Goal: Use online tool/utility: Utilize a website feature to perform a specific function

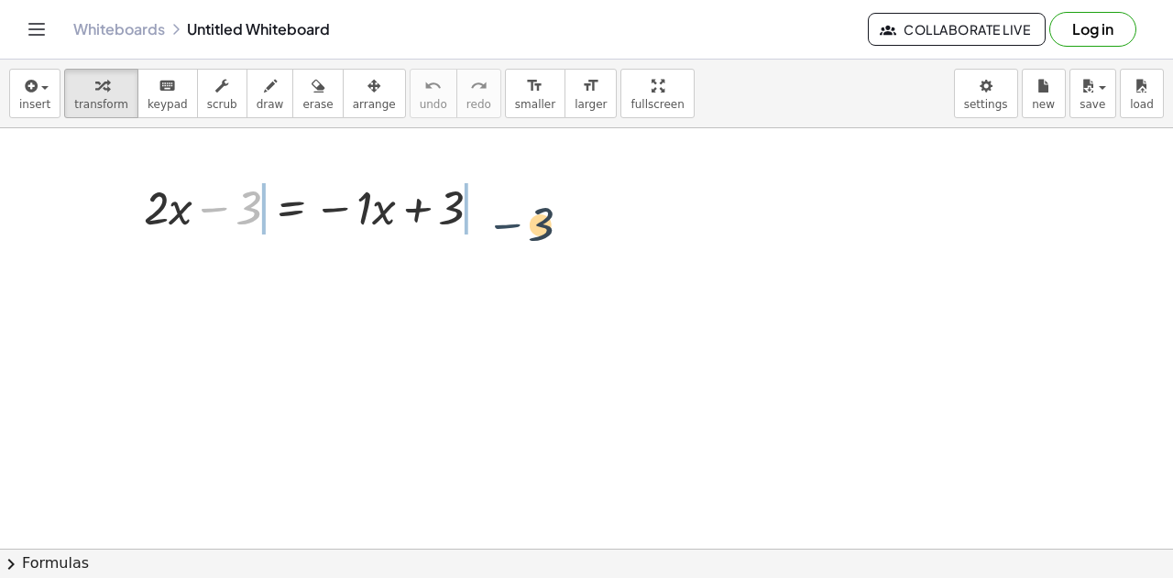
drag, startPoint x: 233, startPoint y: 204, endPoint x: 538, endPoint y: 215, distance: 305.5
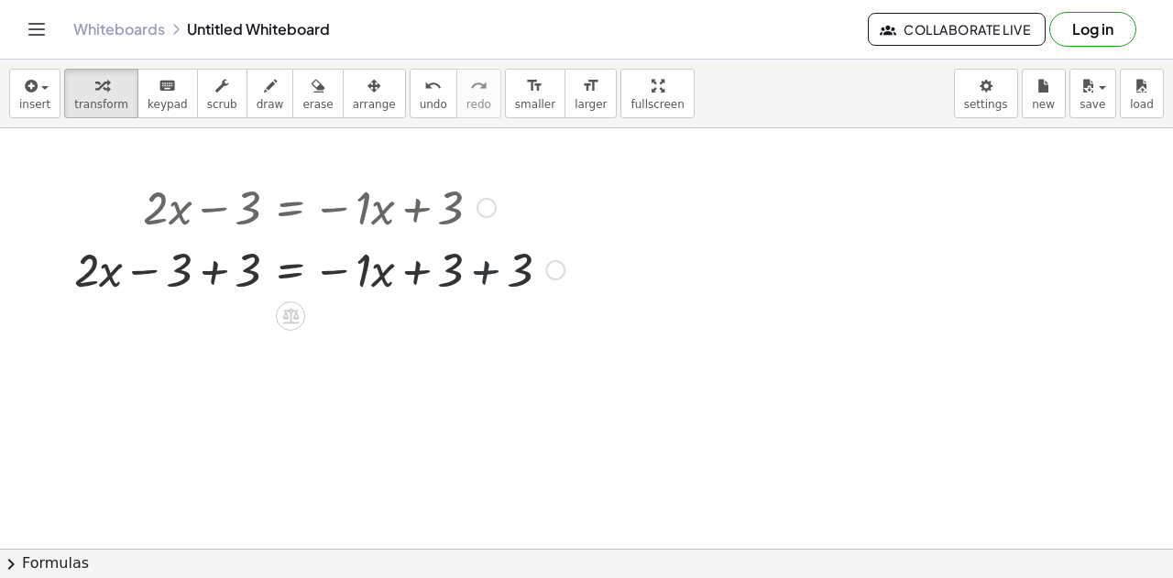
click at [506, 270] on div at bounding box center [319, 268] width 509 height 62
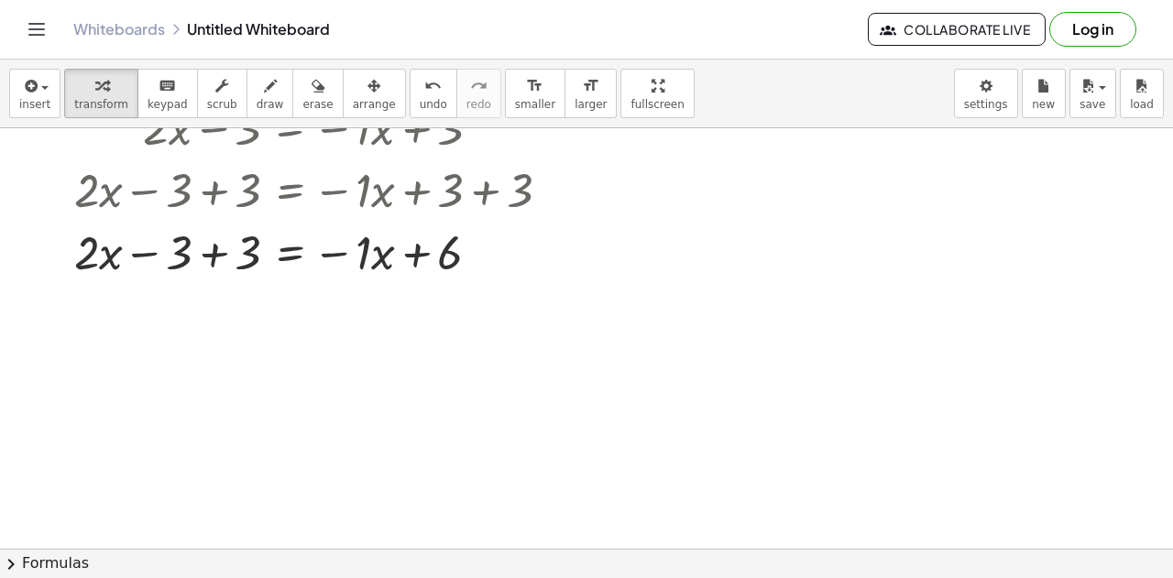
scroll to position [81, 0]
click at [213, 263] on div at bounding box center [319, 250] width 509 height 62
drag, startPoint x: 358, startPoint y: 270, endPoint x: 166, endPoint y: 281, distance: 192.0
click at [166, 281] on div "+ · 2 · x − 3 = − · 1 · x + 3 + · 2 · x − 3 + 3 = − · 1 · x + 3 + 3 + · 2 · x −…" at bounding box center [313, 188] width 532 height 196
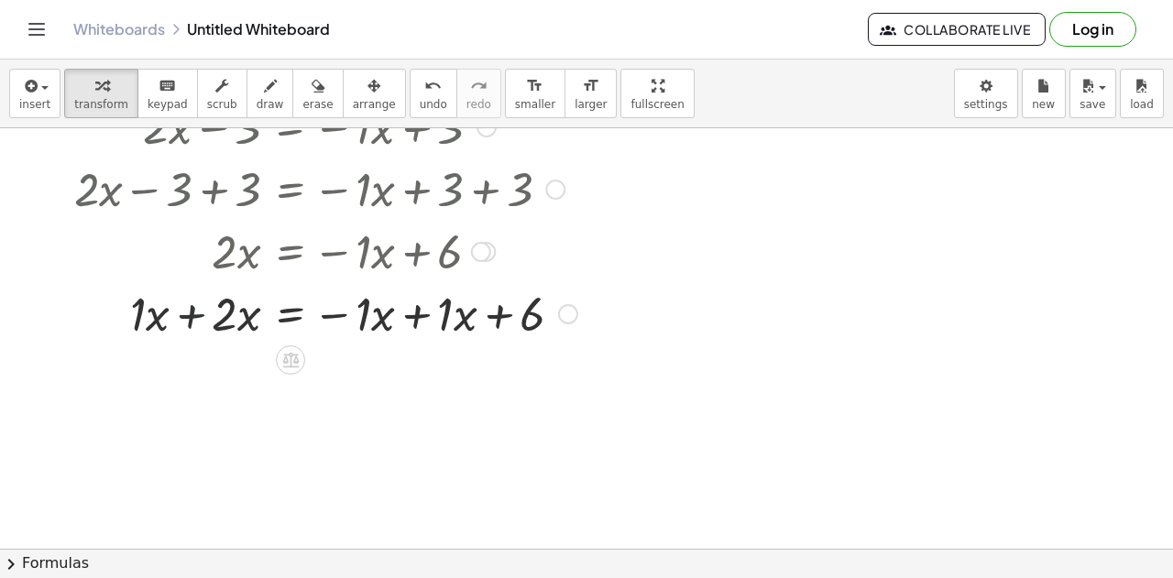
click at [188, 310] on div at bounding box center [326, 312] width 522 height 62
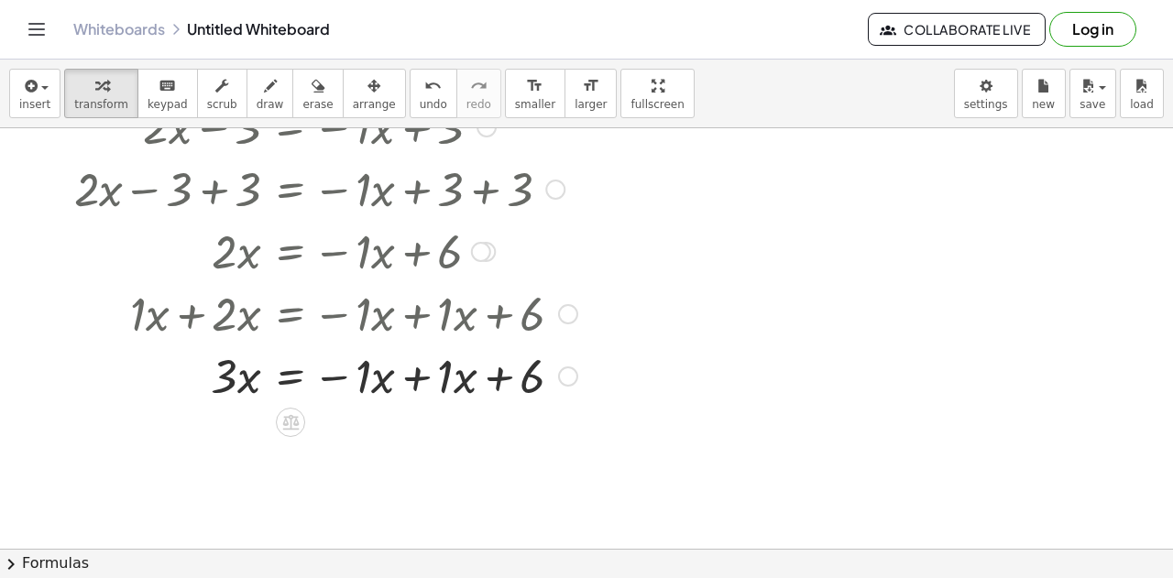
drag, startPoint x: 431, startPoint y: 327, endPoint x: 428, endPoint y: 366, distance: 38.6
click at [291, 127] on div "+ · 2 · x − 3 = − · 1 · x + 3 + · 2 · x − 3 + 3 = − · 1 · x + 3 + 3 + · 2 · x −…" at bounding box center [291, 127] width 0 height 0
click at [428, 366] on div at bounding box center [326, 375] width 522 height 62
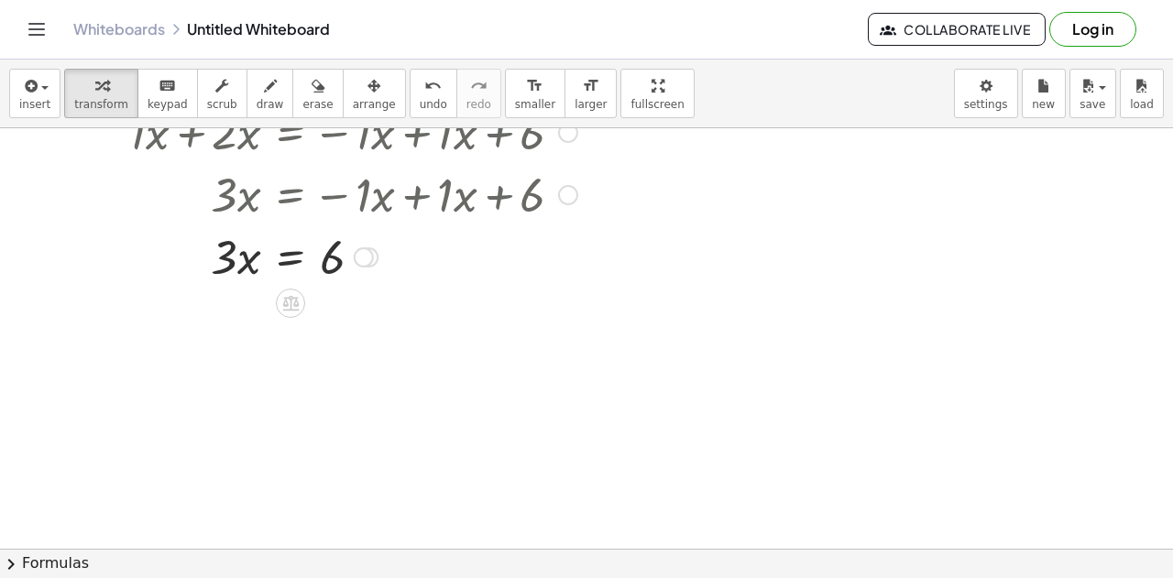
scroll to position [268, 0]
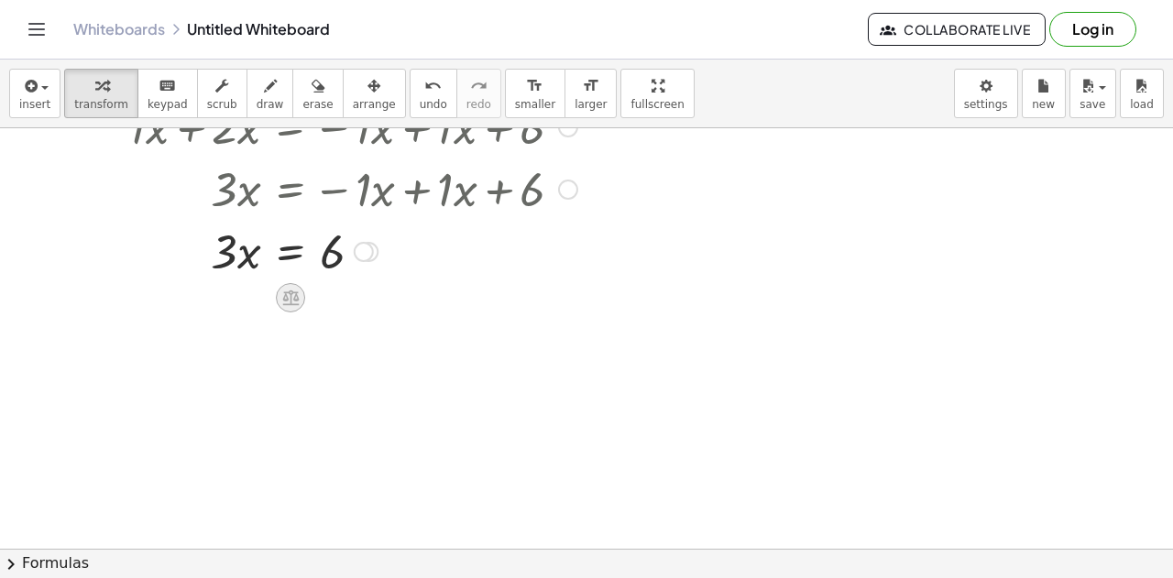
click at [285, 302] on icon at bounding box center [290, 297] width 19 height 19
click at [327, 299] on span "÷" at bounding box center [328, 298] width 10 height 27
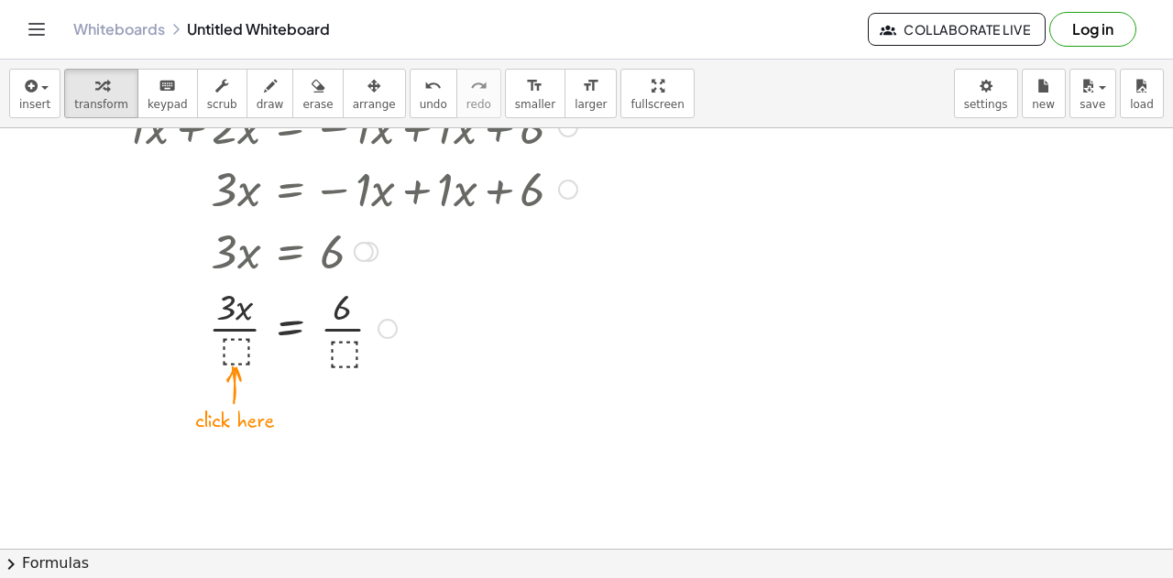
click at [235, 356] on div at bounding box center [326, 327] width 522 height 92
click at [347, 343] on div at bounding box center [326, 327] width 522 height 92
click at [226, 349] on div at bounding box center [326, 327] width 522 height 92
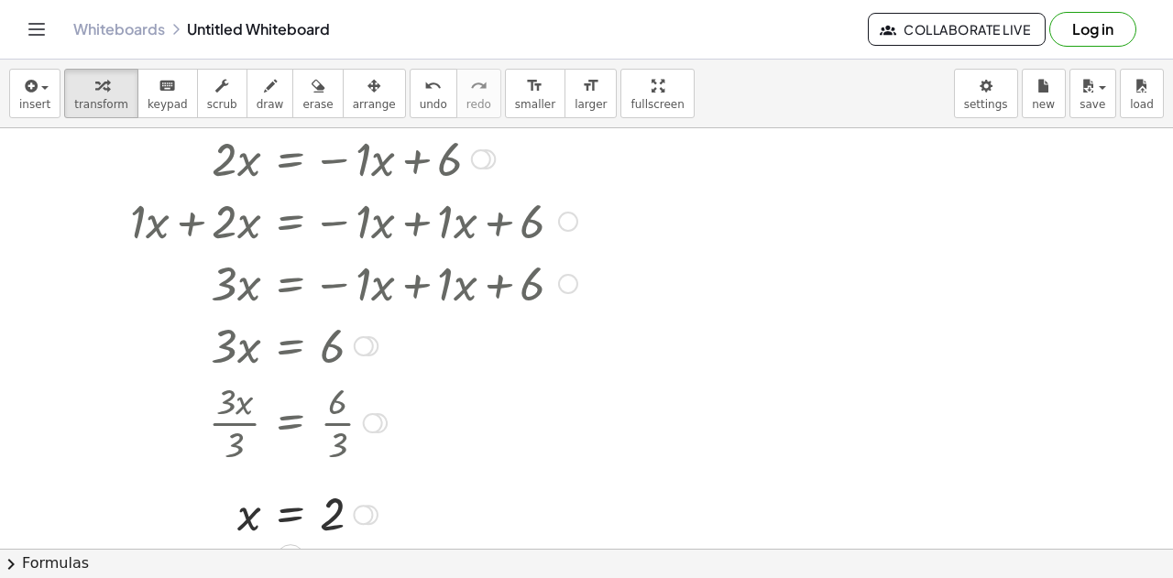
scroll to position [194, 0]
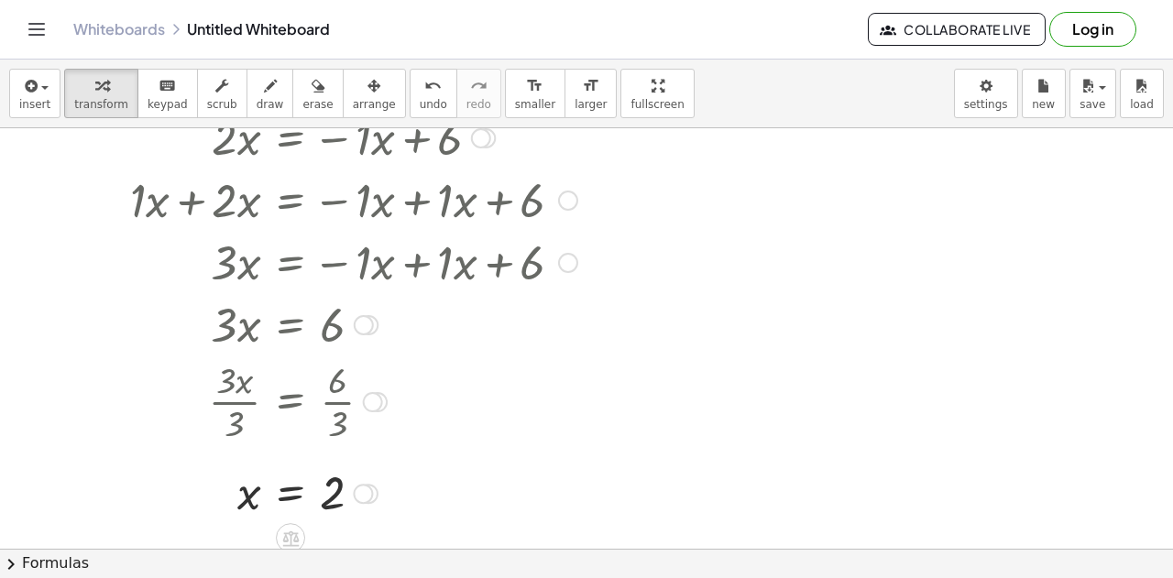
drag, startPoint x: 745, startPoint y: 414, endPoint x: 332, endPoint y: 398, distance: 413.8
click at [332, 398] on div "+ · 2 · x − 3 = − · 1 · x + 3 + · 2 · x − 3 + 3 = − · 1 · x + 3 + 3 + · 2 · x −…" at bounding box center [586, 355] width 1173 height 842
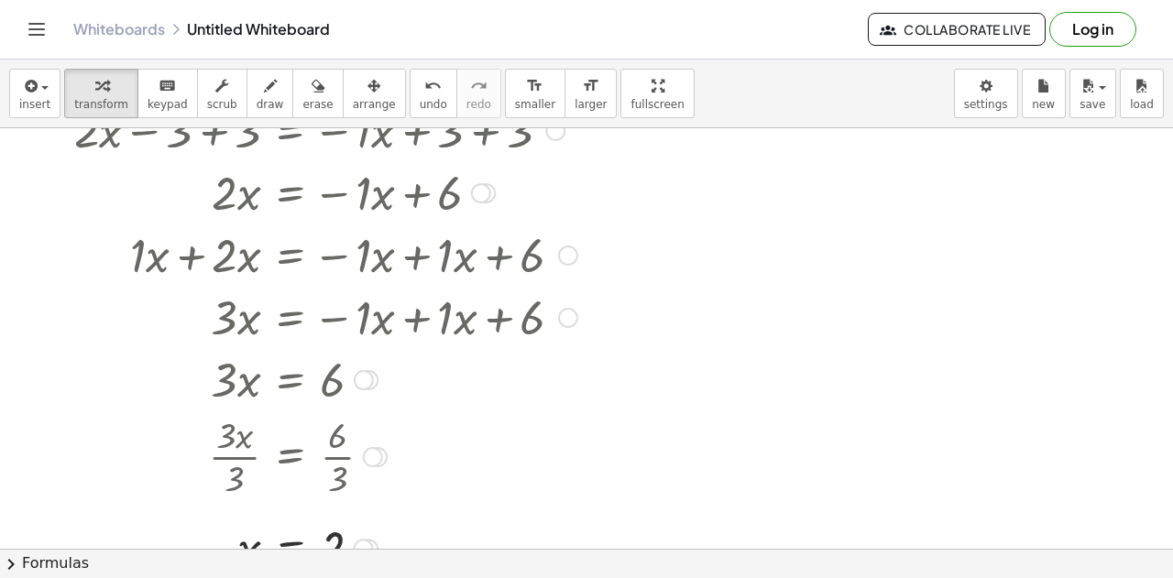
drag, startPoint x: 949, startPoint y: 280, endPoint x: 402, endPoint y: 285, distance: 547.3
click at [404, 291] on div "+ · 2 · x − 3 = − · 1 · x + 3 + · 2 · x − 3 + 3 = − · 1 · x + 3 + 3 + · 2 · x −…" at bounding box center [586, 410] width 1173 height 842
click at [353, 98] on span "arrange" at bounding box center [374, 104] width 43 height 13
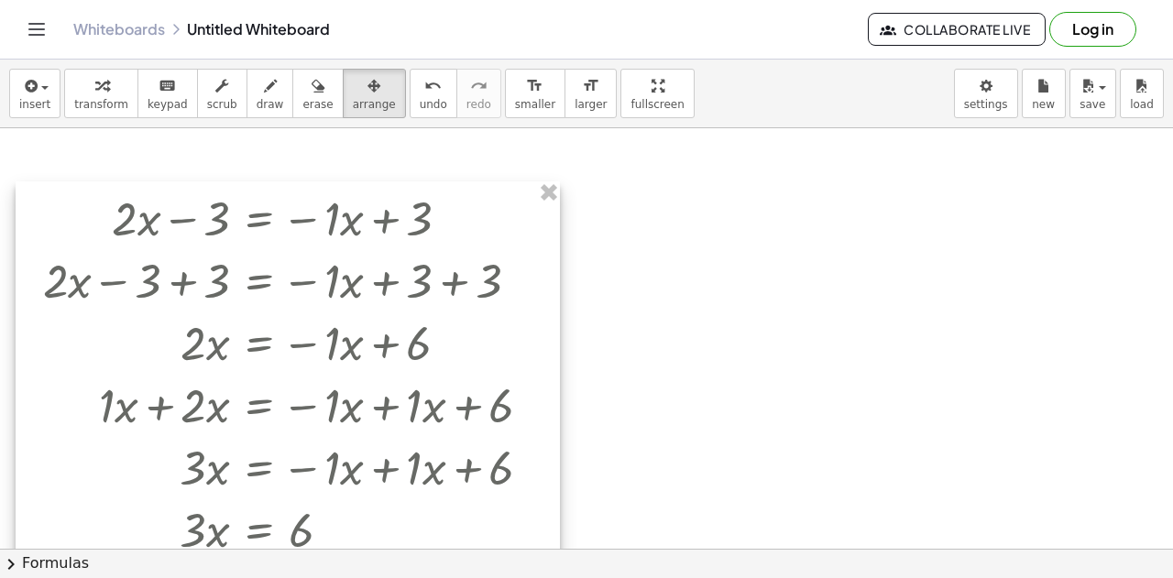
drag, startPoint x: 432, startPoint y: 301, endPoint x: 400, endPoint y: 459, distance: 161.8
click at [400, 459] on div at bounding box center [288, 457] width 545 height 551
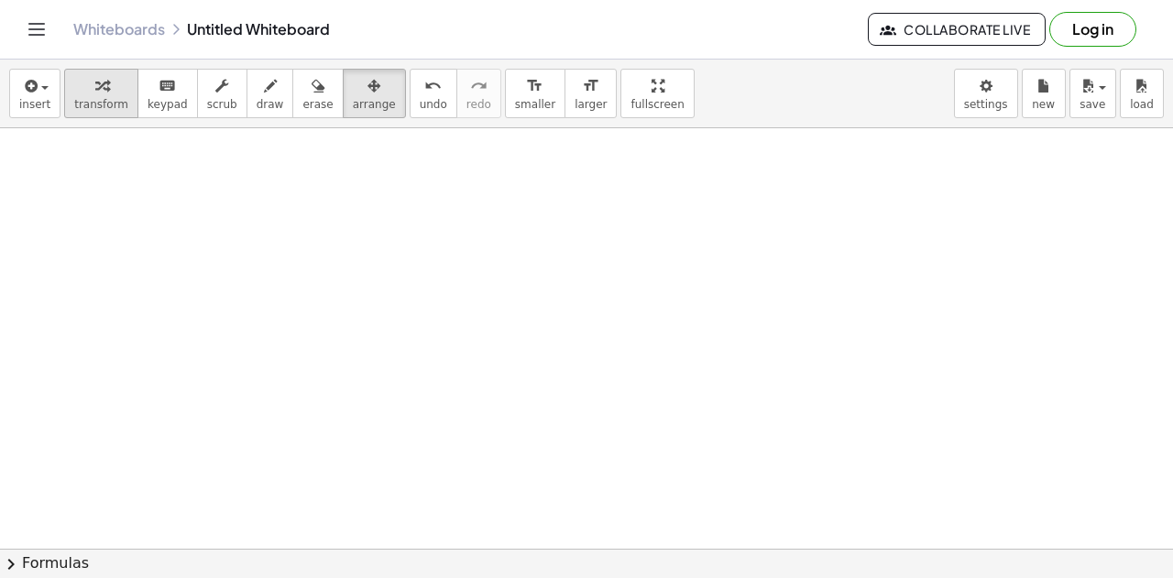
click at [103, 85] on div "button" at bounding box center [101, 85] width 54 height 22
click at [319, 285] on div at bounding box center [586, 410] width 1173 height 842
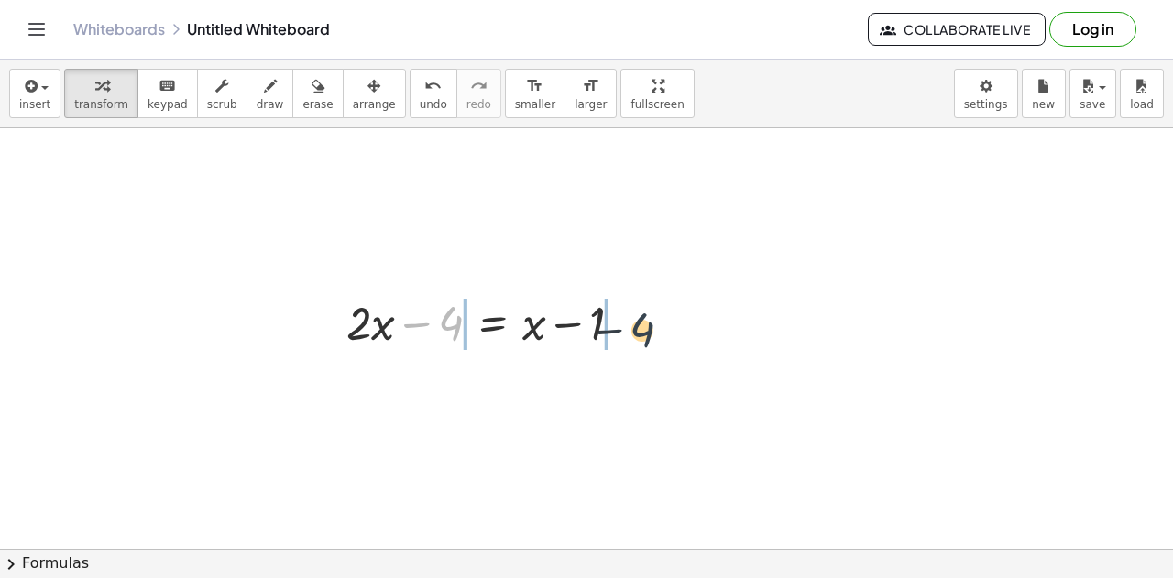
drag, startPoint x: 446, startPoint y: 321, endPoint x: 650, endPoint y: 327, distance: 203.6
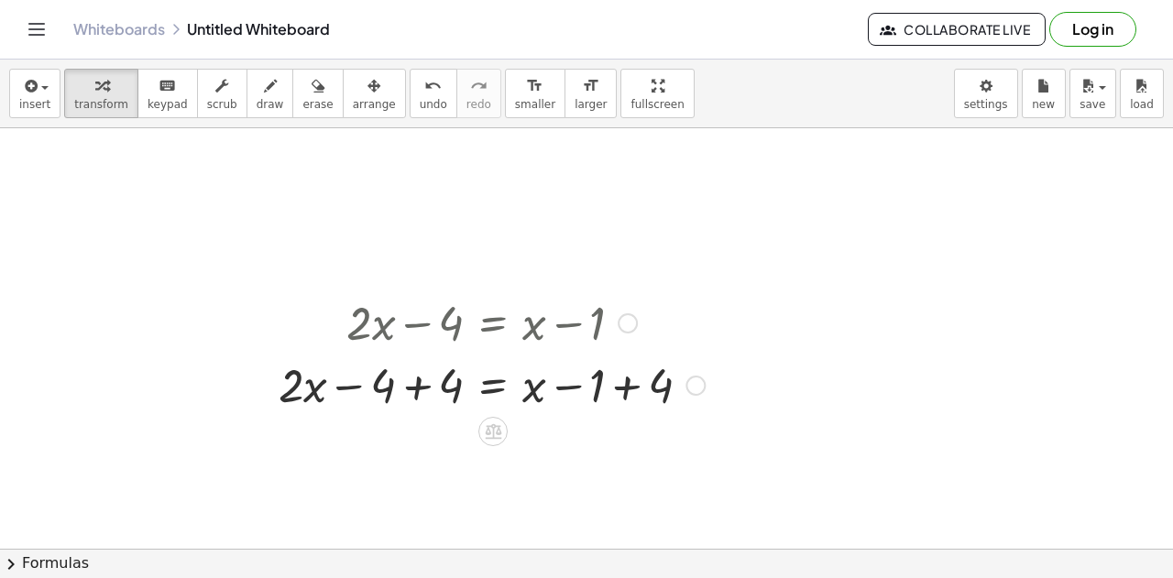
click at [625, 387] on div at bounding box center [492, 384] width 445 height 62
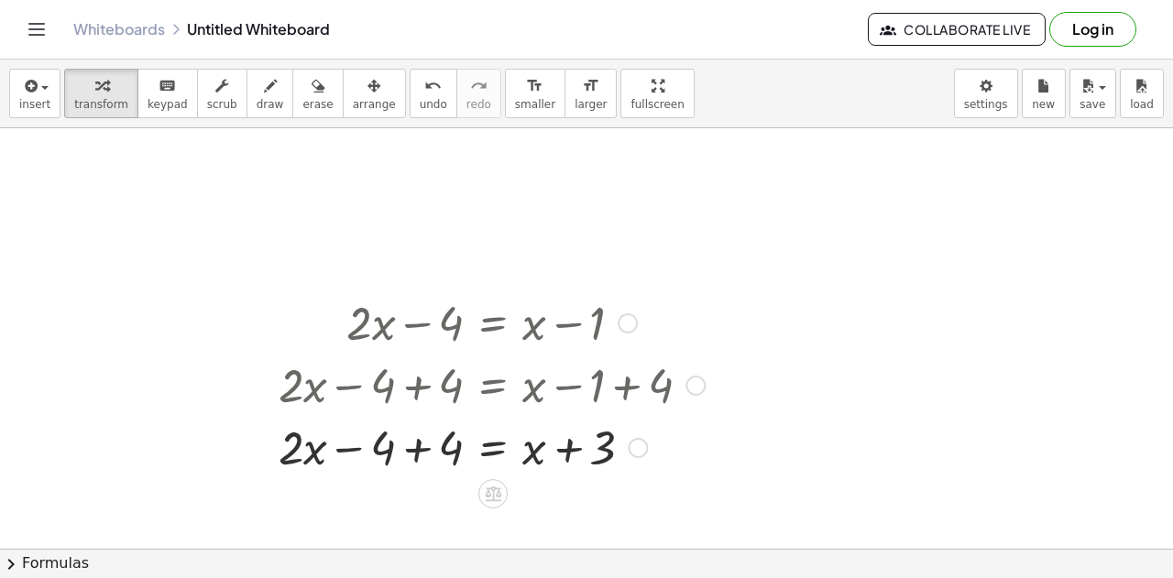
click at [409, 456] on div at bounding box center [492, 446] width 445 height 62
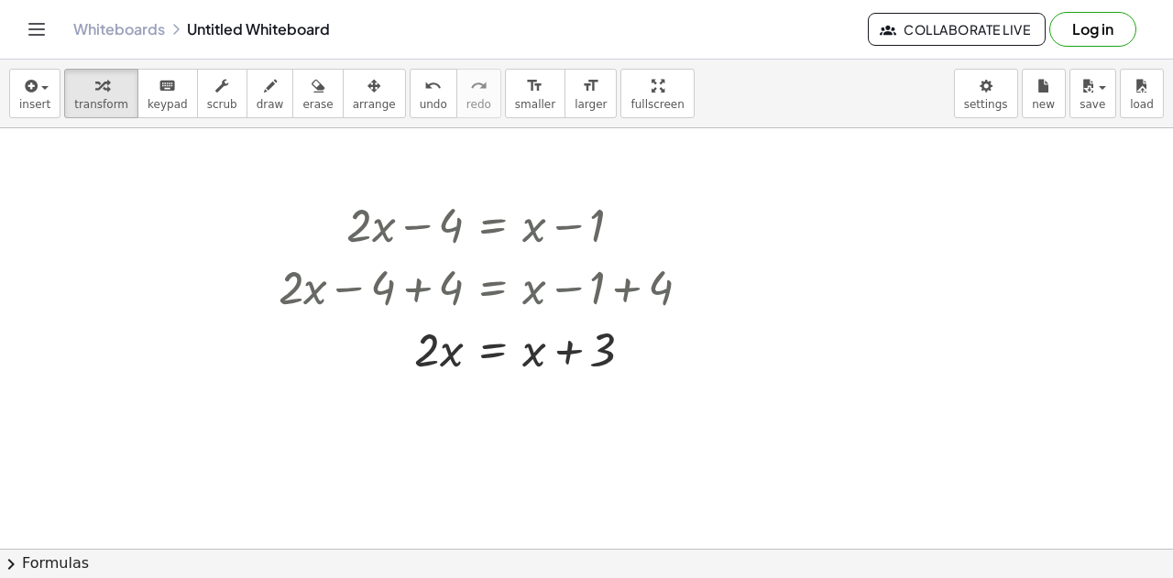
scroll to position [239, 0]
drag, startPoint x: 531, startPoint y: 355, endPoint x: 339, endPoint y: 373, distance: 192.5
click at [339, 373] on div at bounding box center [492, 346] width 445 height 62
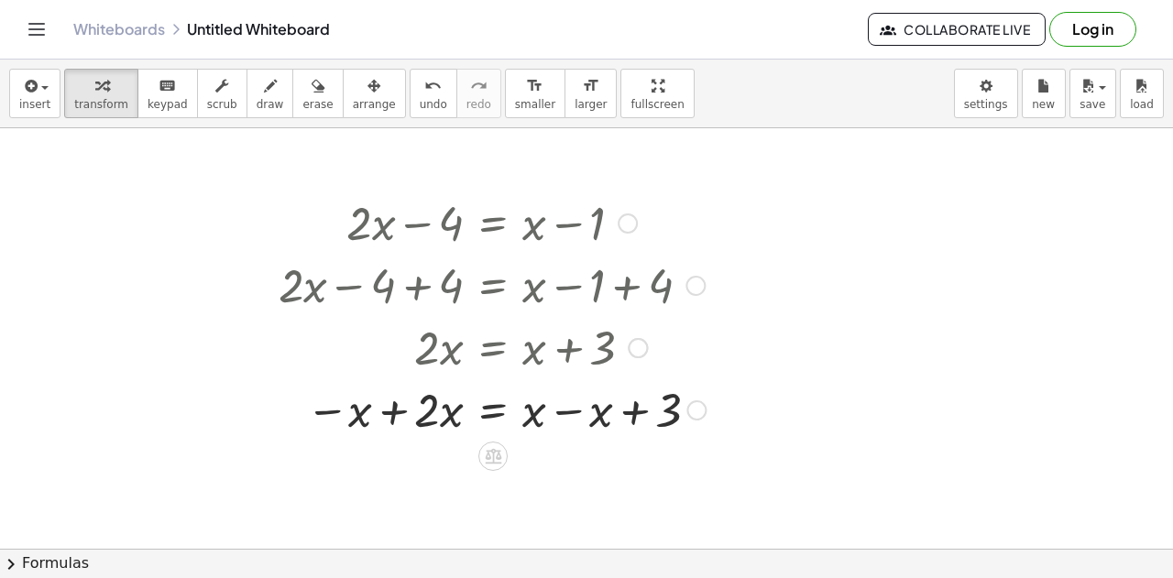
click at [391, 412] on div at bounding box center [493, 409] width 446 height 62
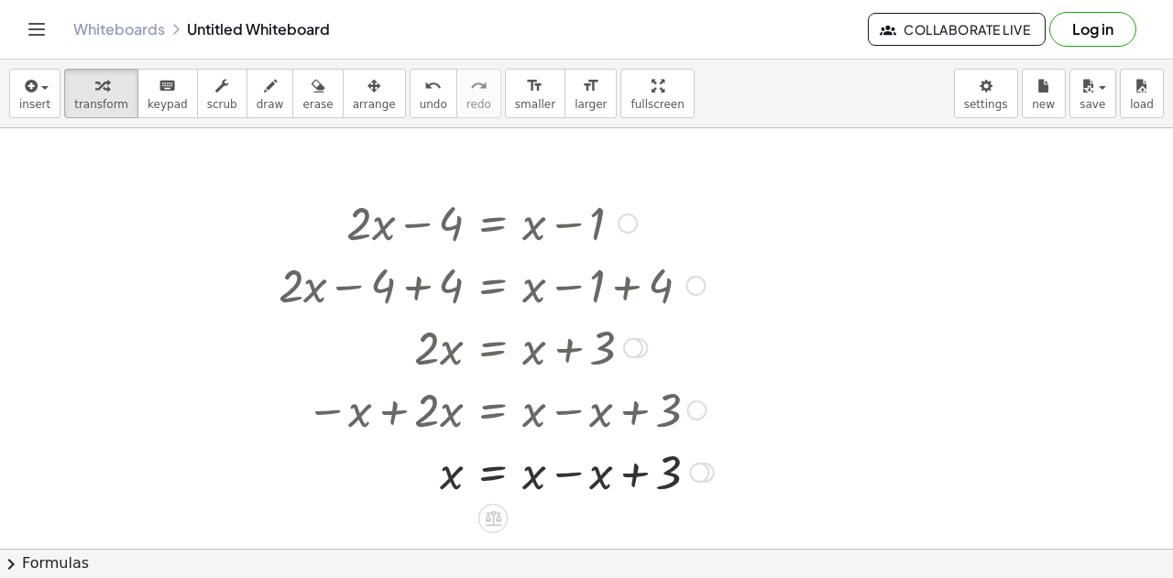
scroll to position [286, 0]
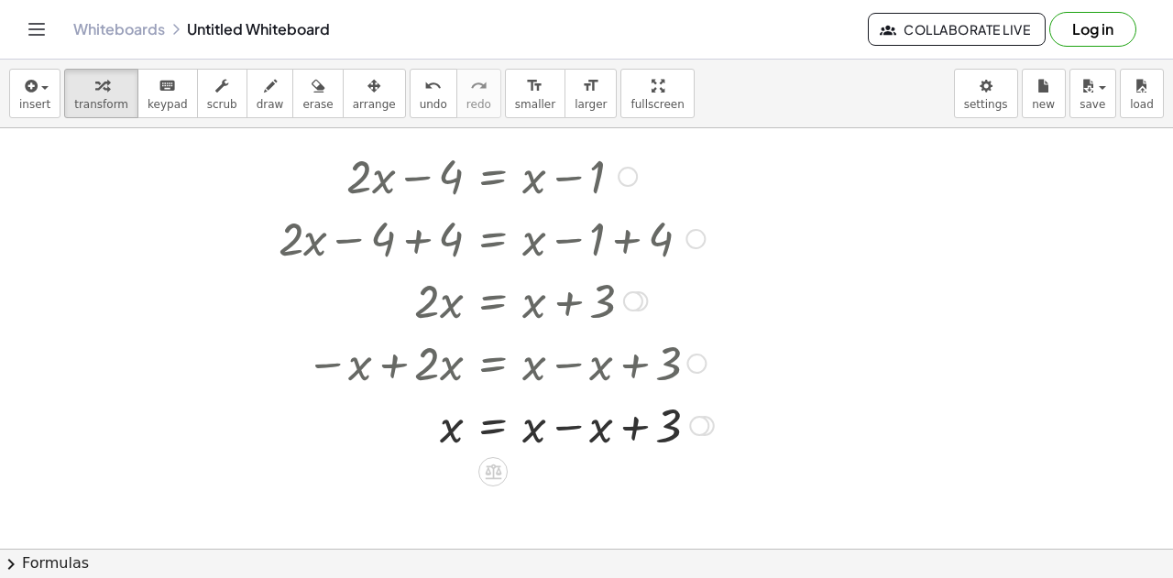
click at [573, 431] on div at bounding box center [497, 424] width 454 height 62
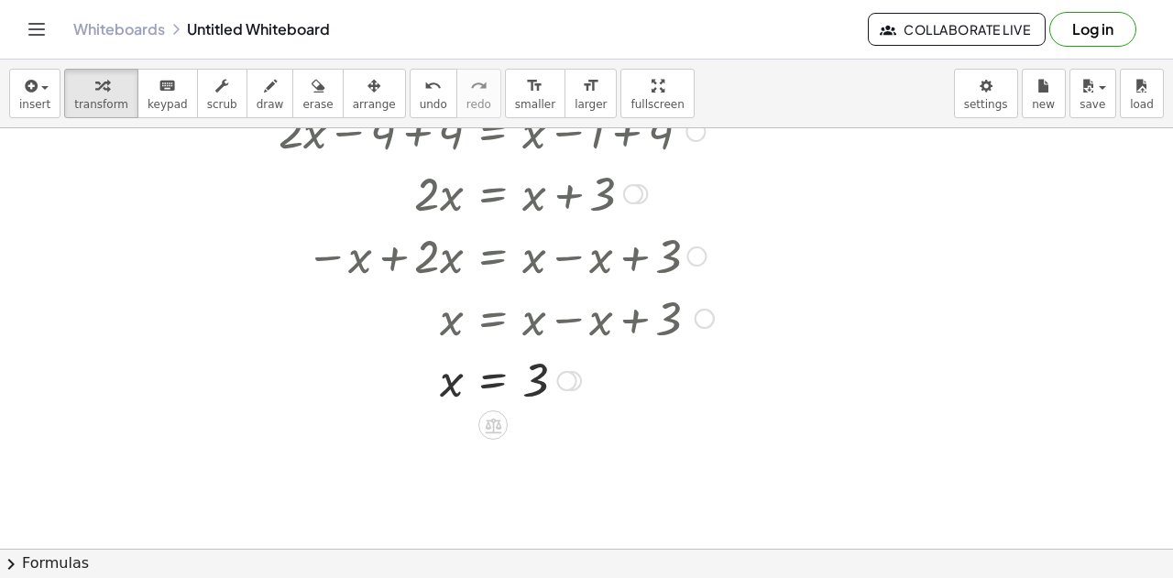
scroll to position [394, 0]
